Goal: Feedback & Contribution: Submit feedback/report problem

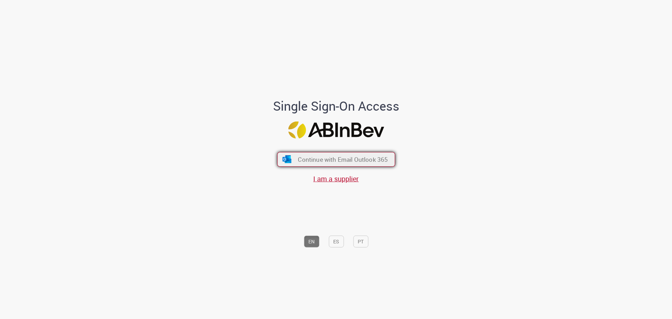
click at [328, 157] on span "Continue with Email Outlook 365" at bounding box center [343, 159] width 90 height 8
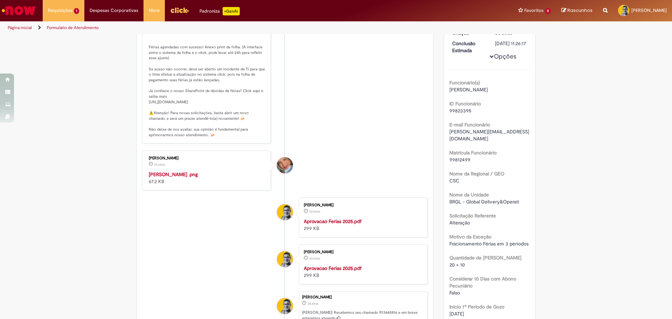
scroll to position [140, 0]
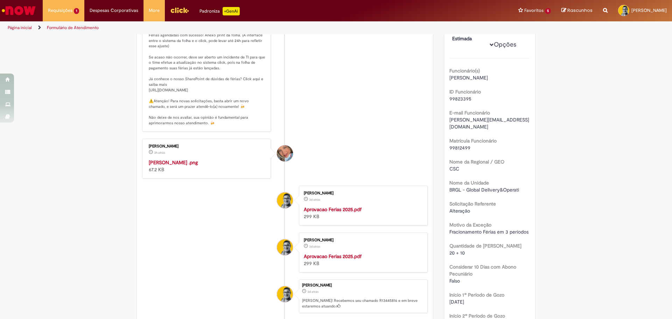
click at [174, 159] on img "Histórico de tíquete" at bounding box center [207, 159] width 117 height 0
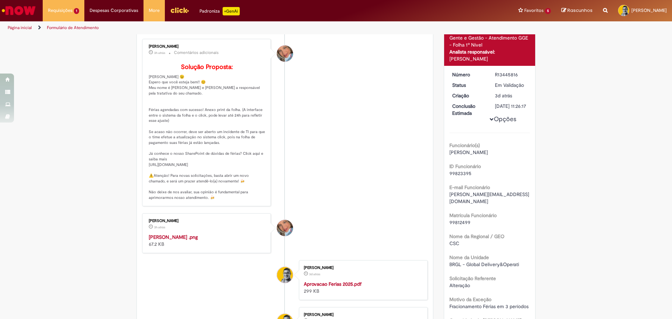
scroll to position [0, 0]
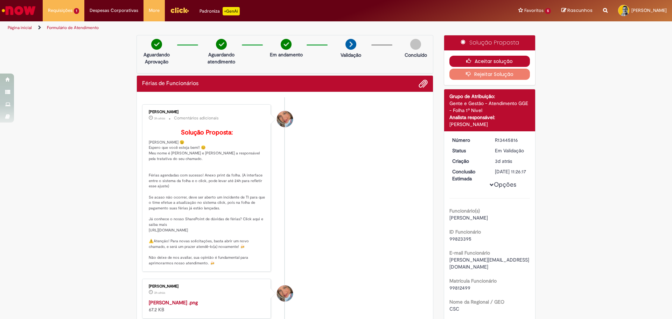
click at [469, 60] on icon "button" at bounding box center [470, 60] width 8 height 5
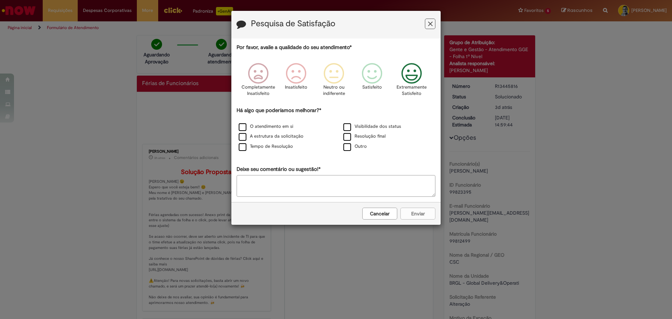
click at [416, 78] on icon "Feedback" at bounding box center [412, 73] width 26 height 21
click at [279, 145] on label "Tempo de Resolução" at bounding box center [266, 146] width 54 height 7
click at [411, 211] on button "Enviar" at bounding box center [418, 214] width 35 height 12
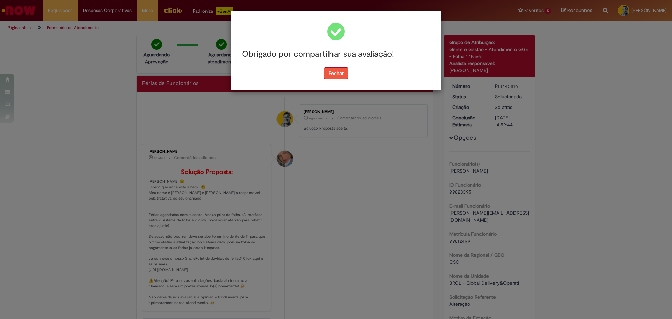
click at [334, 76] on button "Fechar" at bounding box center [336, 73] width 24 height 12
